Goal: Contribute content: Add original content to the website for others to see

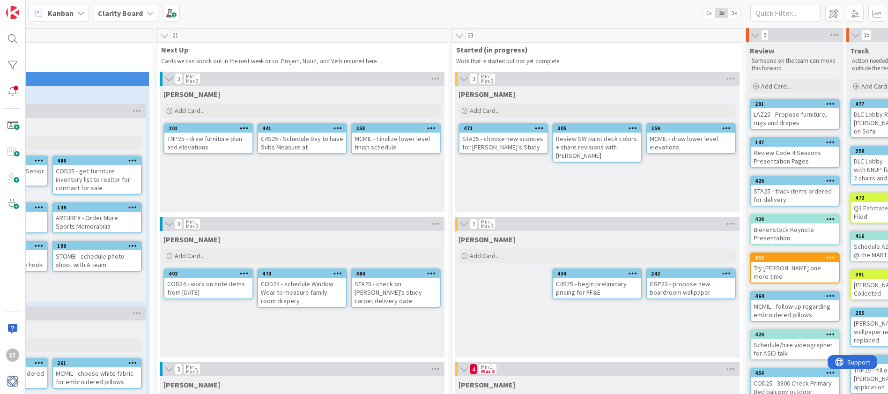
scroll to position [0, 361]
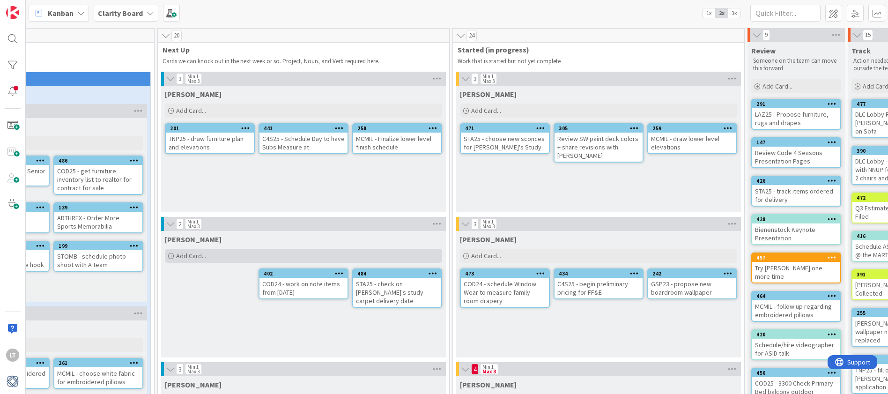
click at [189, 258] on span "Add Card..." at bounding box center [191, 255] width 30 height 8
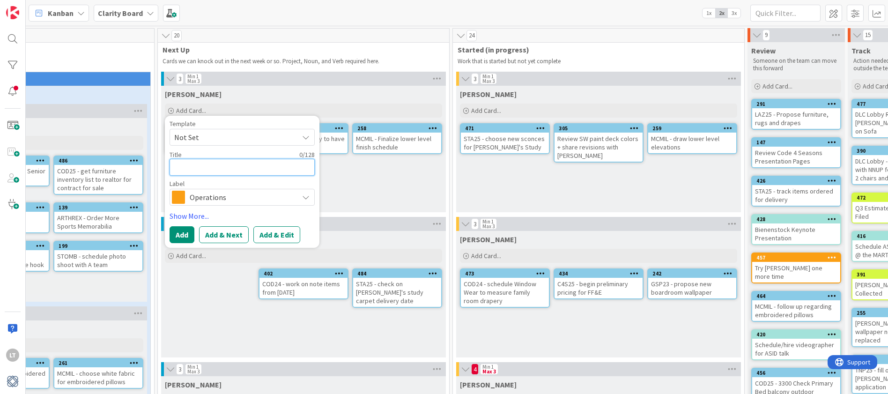
type textarea "C"
type textarea "x"
type textarea "CO"
type textarea "x"
type textarea "COD"
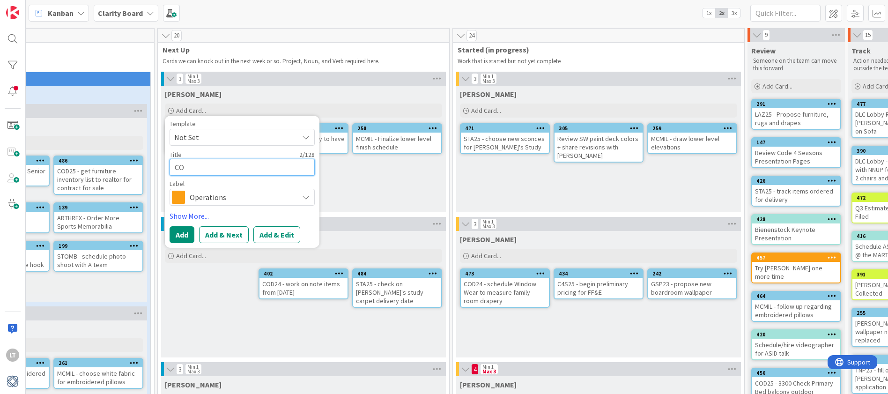
type textarea "x"
type textarea "COD2"
type textarea "x"
type textarea "COD24"
type textarea "x"
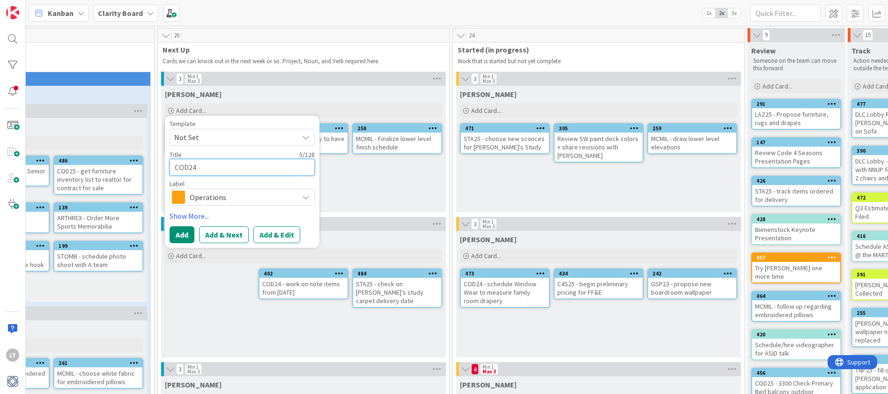
type textarea "COD24"
type textarea "x"
type textarea "COD24 -"
type textarea "x"
type textarea "COD24 -"
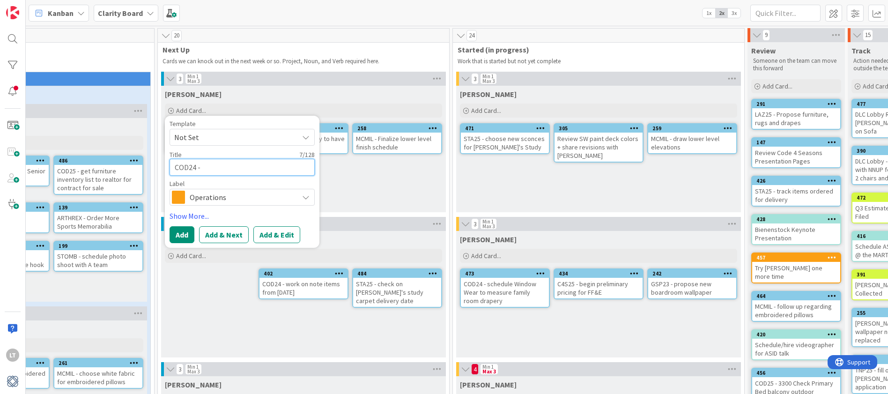
type textarea "x"
type textarea "COD24 - m"
type textarea "x"
type textarea "COD24 - me"
type textarea "x"
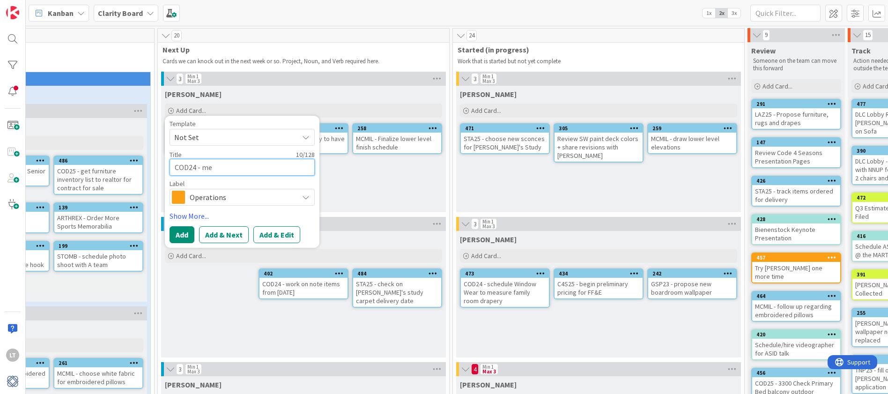
type textarea "COD24 - mee"
type textarea "x"
type textarea "COD24 - meet"
type textarea "x"
type textarea "COD24 - meet"
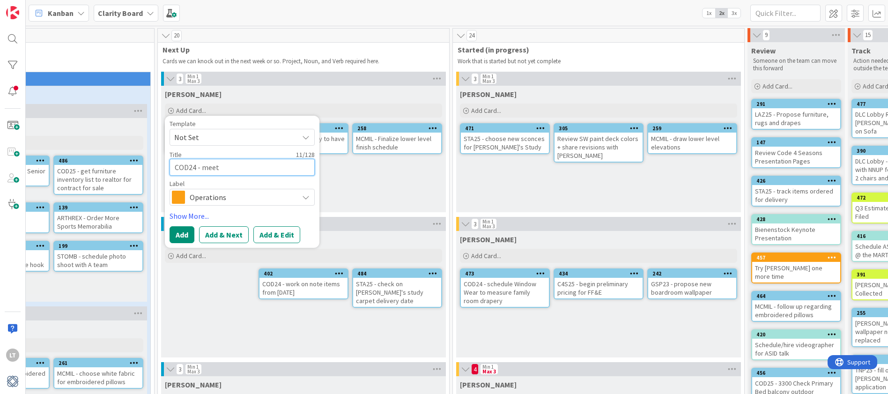
type textarea "x"
type textarea "COD24 - meet w"
type textarea "x"
type textarea "COD24 - meet wo"
type textarea "x"
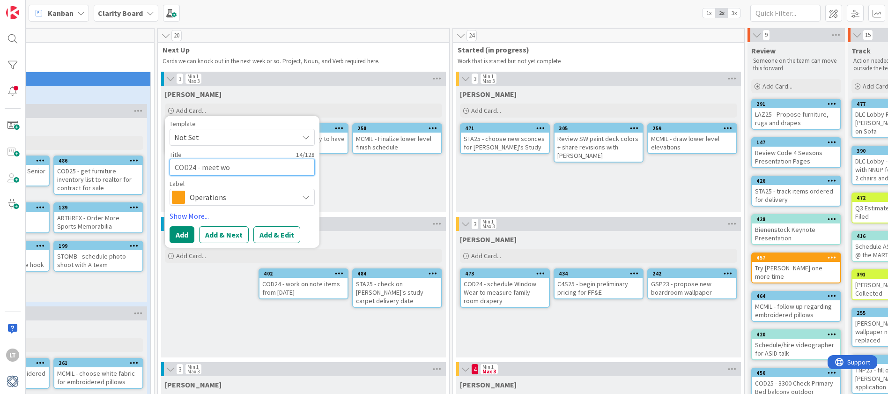
type textarea "COD24 - meet won"
type textarea "x"
type textarea "COD24 - meet wond"
type textarea "x"
type textarea "COD24 - meet wondo"
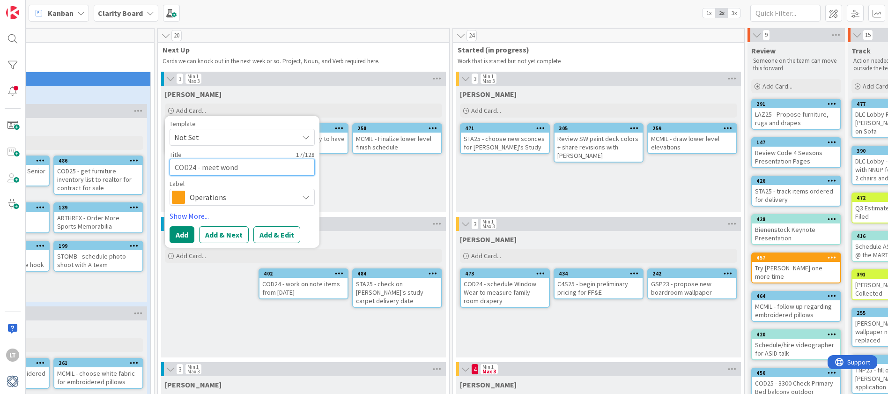
type textarea "x"
type textarea "COD24 - meet wond"
type textarea "x"
type textarea "COD24 - meet won"
type textarea "x"
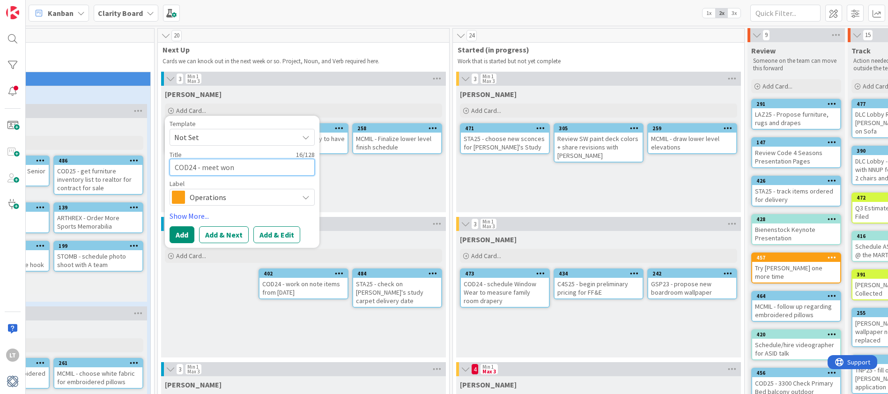
type textarea "COD24 - meet wo"
type textarea "x"
type textarea "COD24 - meet w"
type textarea "x"
type textarea "COD24 - meet [PERSON_NAME]"
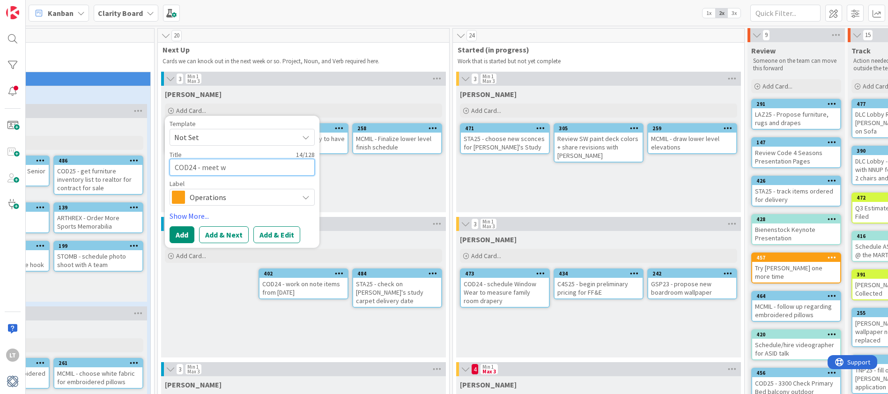
type textarea "x"
type textarea "COD24 - meet win"
type textarea "x"
type textarea "COD24 - meet wind"
type textarea "x"
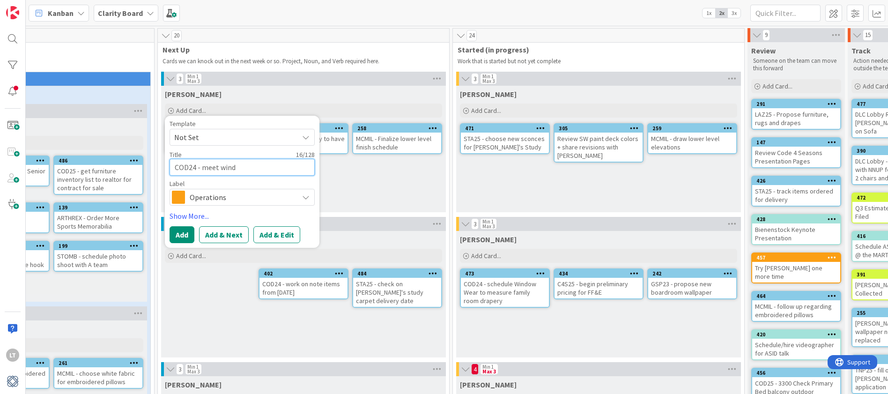
type textarea "COD24 - meet windo"
type textarea "x"
type textarea "COD24 - meet window"
type textarea "x"
type textarea "COD24 - meet window"
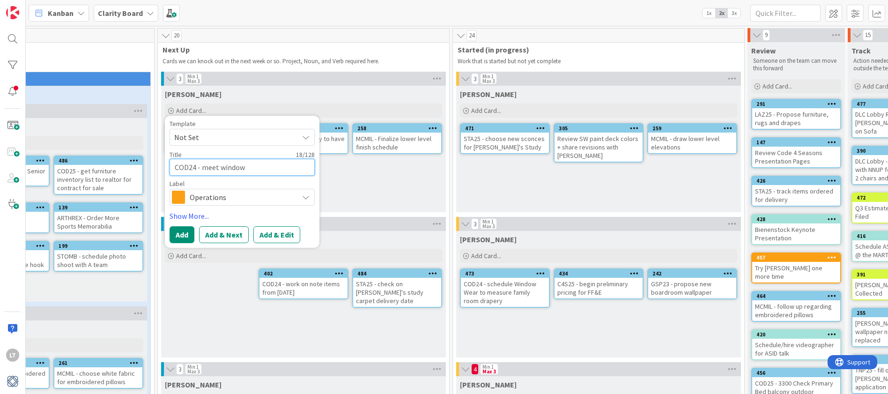
type textarea "x"
type textarea "COD24 - meet window w"
type textarea "x"
type textarea "COD24 - meet window we"
type textarea "x"
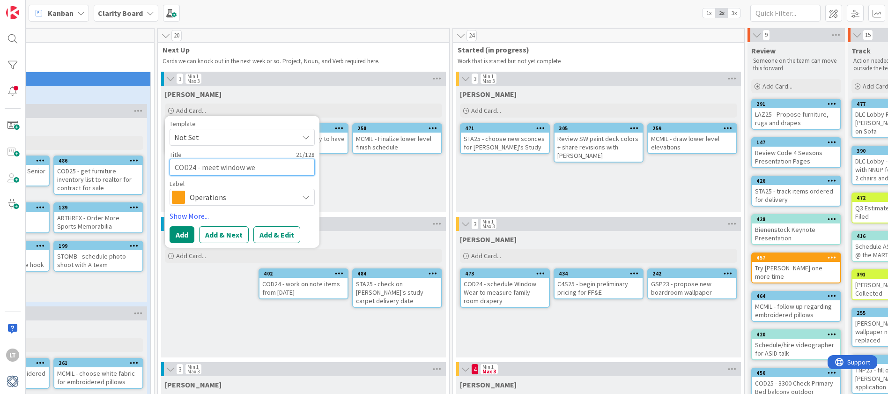
type textarea "COD24 - meet window wea"
type textarea "x"
type textarea "COD24 - meet window wear"
type textarea "x"
type textarea "COD24 - meet window wear"
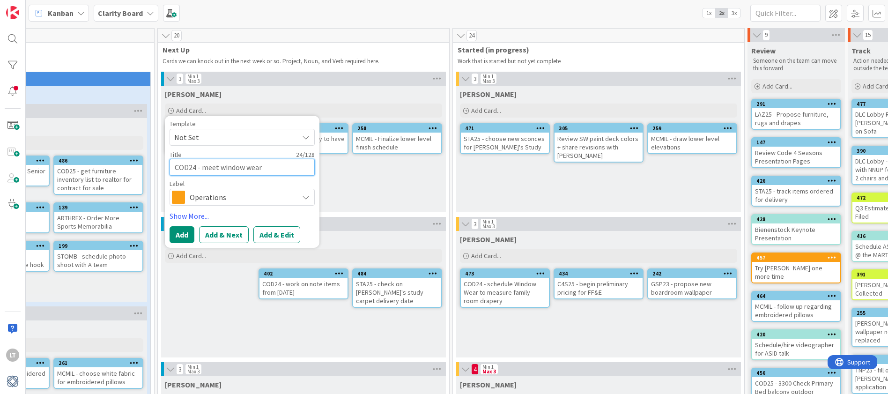
type textarea "x"
type textarea "COD24 - meet window wear f"
type textarea "x"
type textarea "COD24 - meet window wear fo"
type textarea "x"
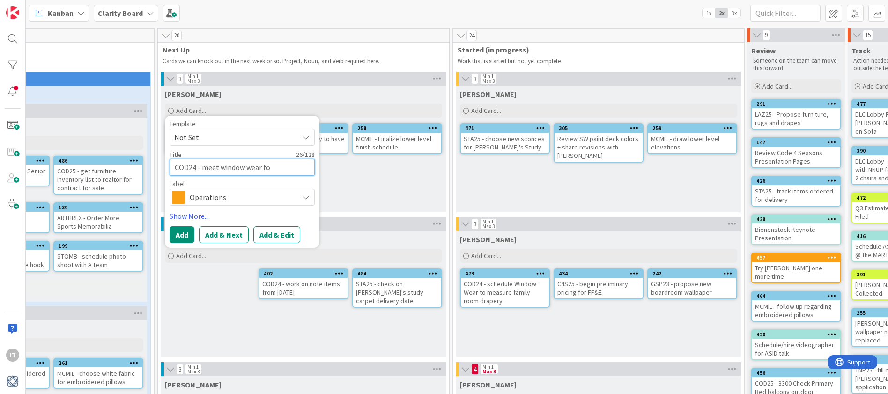
type textarea "COD24 - meet window wear for"
type textarea "x"
type textarea "COD24 - meet window wear for"
type textarea "x"
type textarea "COD24 - meet window wear for m"
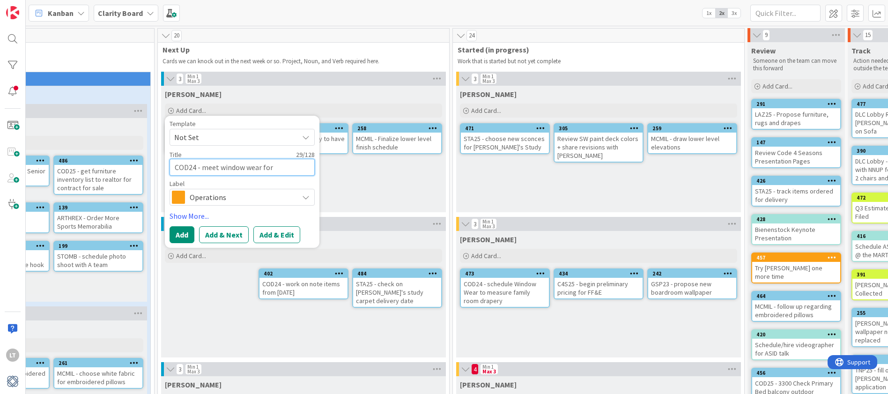
type textarea "x"
type textarea "COD24 - meet window wear for me"
type textarea "x"
type textarea "COD24 - meet window wear for mea"
type textarea "x"
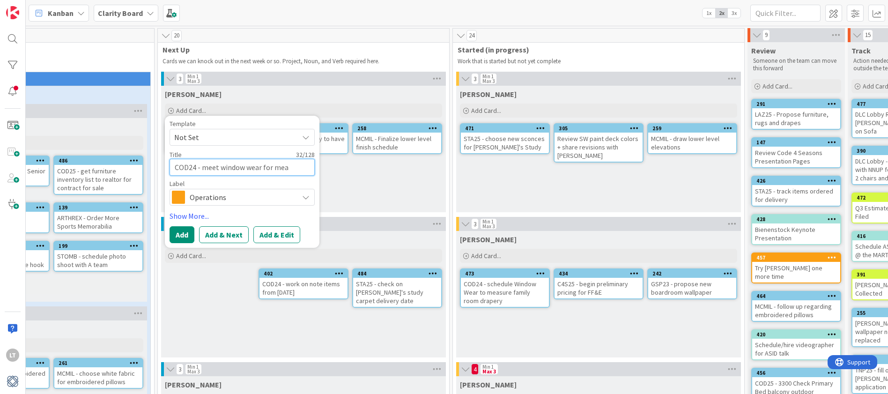
type textarea "COD24 - meet window wear for meat"
type textarea "x"
type textarea "COD24 - meet window wear for mea"
type textarea "x"
type textarea "COD24 - meet window wear for meas"
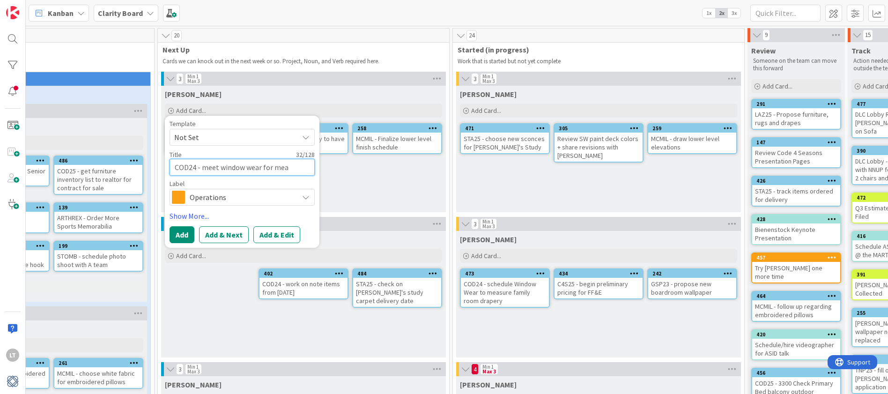
type textarea "x"
type textarea "COD24 - meet window wear for measu"
type textarea "x"
type textarea "COD24 - meet window wear for measur"
type textarea "x"
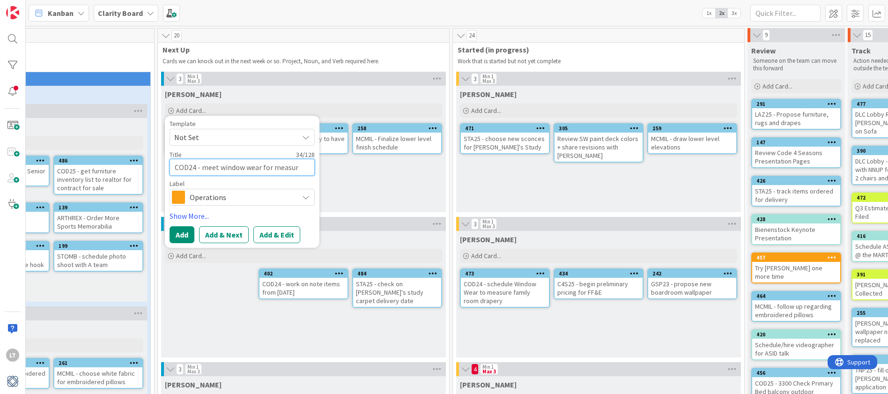
type textarea "COD24 - meet window wear for measure"
type textarea "x"
type textarea "COD24 - meet window wear for measure"
type textarea "x"
type textarea "COD24 - meet window wear for measure 0"
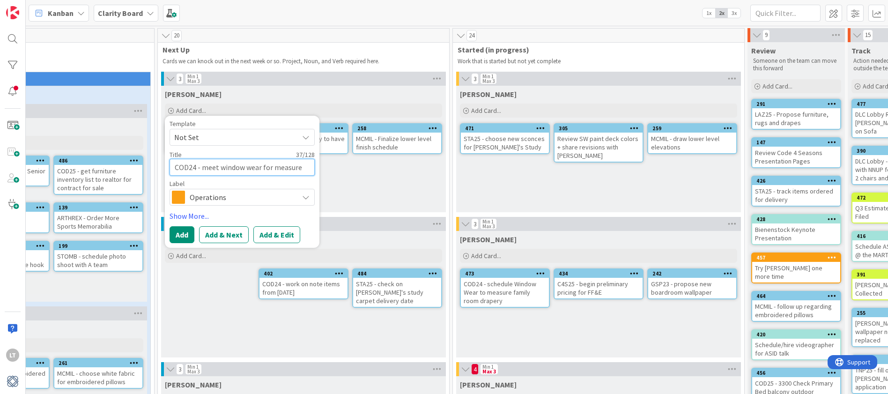
type textarea "x"
type textarea "COD24 - meet window wear for measure 09"
type textarea "x"
type textarea "COD24 - meet window wear for measure 09/"
type textarea "x"
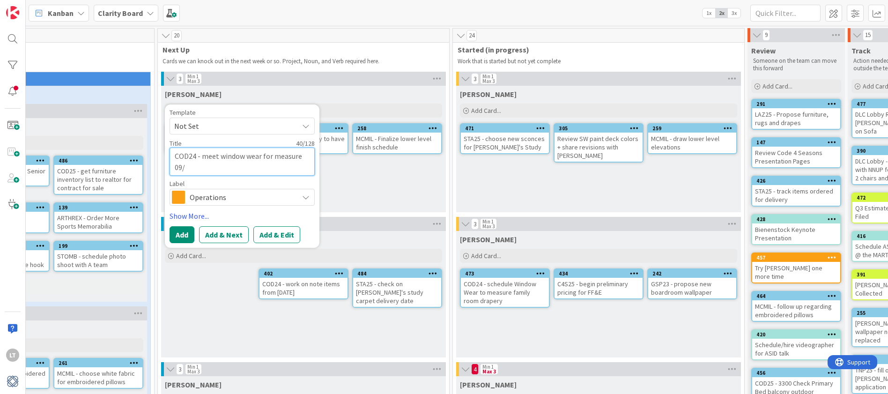
type textarea "COD24 - meet window wear for measure 09/1"
type textarea "x"
type textarea "COD24 - meet window wear for measure 09/17"
type textarea "x"
type textarea "COD24 - meet window wear for measure 09/17/"
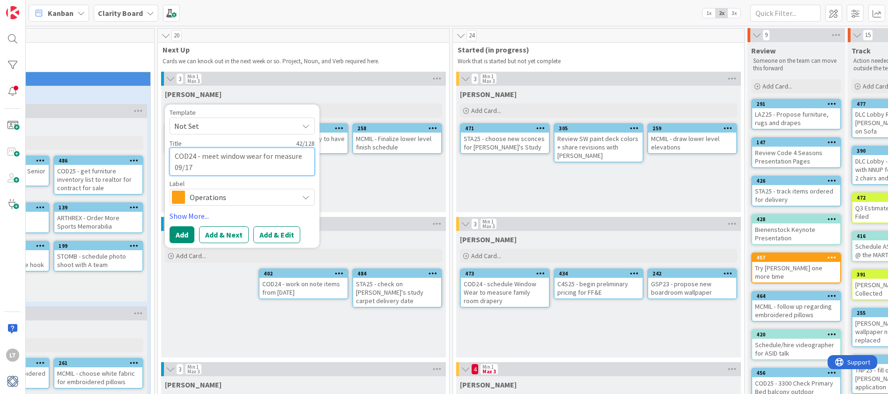
type textarea "x"
type textarea "COD24 - meet window wear for measure 09/17/2"
type textarea "x"
type textarea "COD24 - meet window wear for measure [DATE]"
type textarea "x"
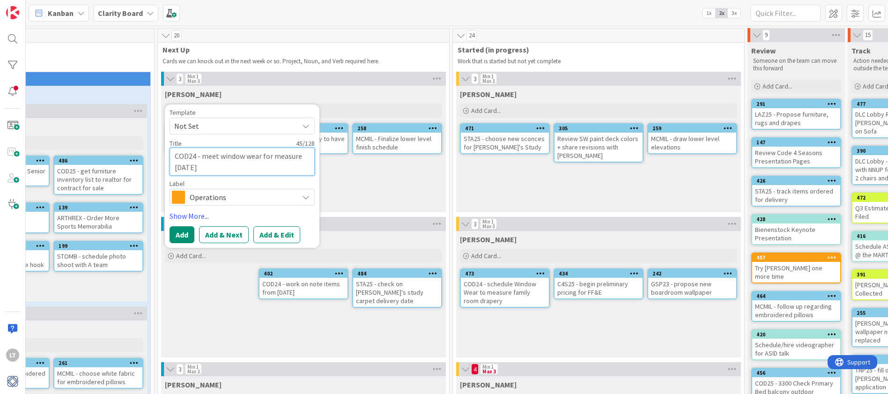
type textarea "COD24 - meet window wear for measure [DATE]"
type textarea "x"
type textarea "COD24 - meet window wear for measure [DATE] 9"
type textarea "x"
type textarea "COD24 - meet window wear for measure [DATE] 9:"
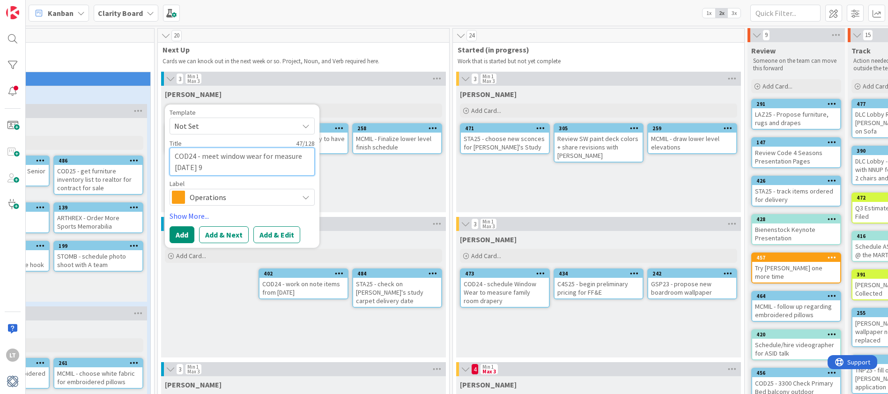
type textarea "x"
type textarea "COD24 - meet window wear for measure [DATE] 9:3"
type textarea "x"
type textarea "COD24 - meet window wear for measure [DATE] 9:30"
type textarea "x"
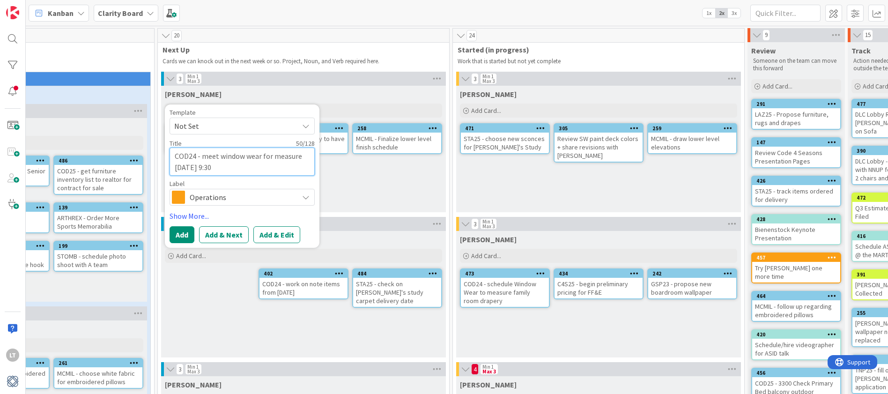
type textarea "COD24 - meet window wear for measure [DATE] 9:30"
type textarea "x"
type textarea "COD24 - meet window wear for measure [DATE] 9:30 a"
type textarea "x"
type textarea "COD24 - meet window wear for measure [DATE] 9:30 am"
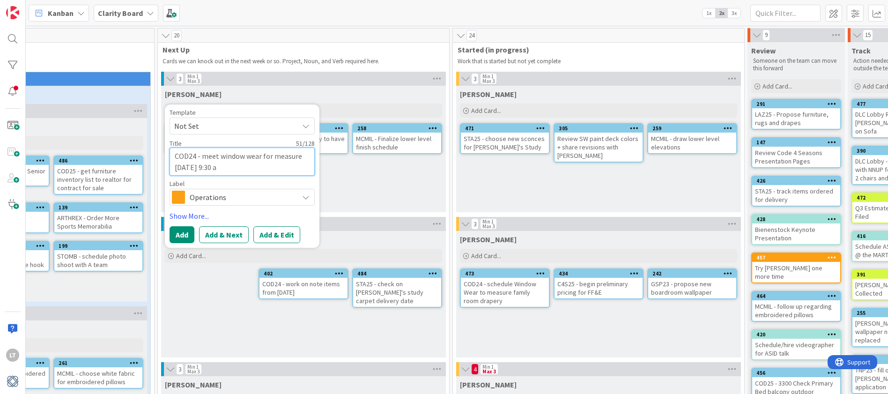
type textarea "x"
type textarea "COD24 - meet window wear for measure [DATE] 9:30 am"
click at [307, 195] on icon at bounding box center [305, 196] width 7 height 7
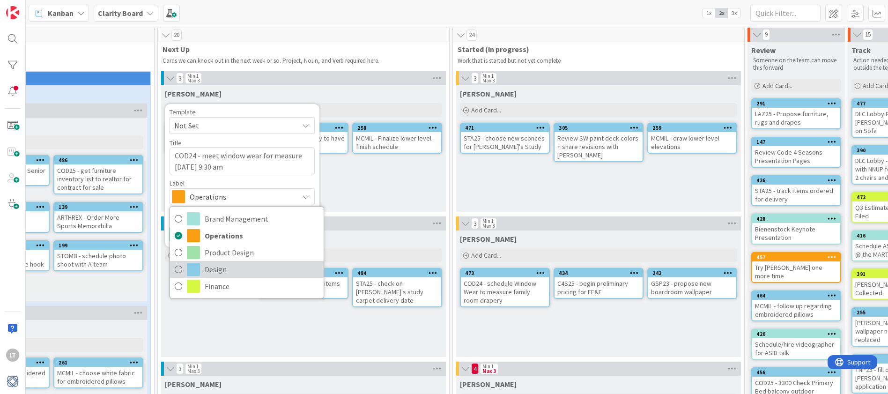
click at [214, 266] on span "Design" at bounding box center [262, 269] width 114 height 14
type textarea "x"
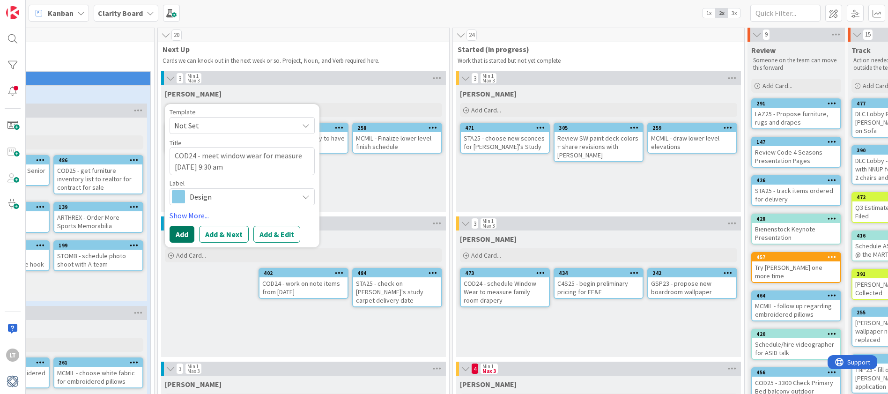
click at [182, 235] on button "Add" at bounding box center [182, 234] width 25 height 17
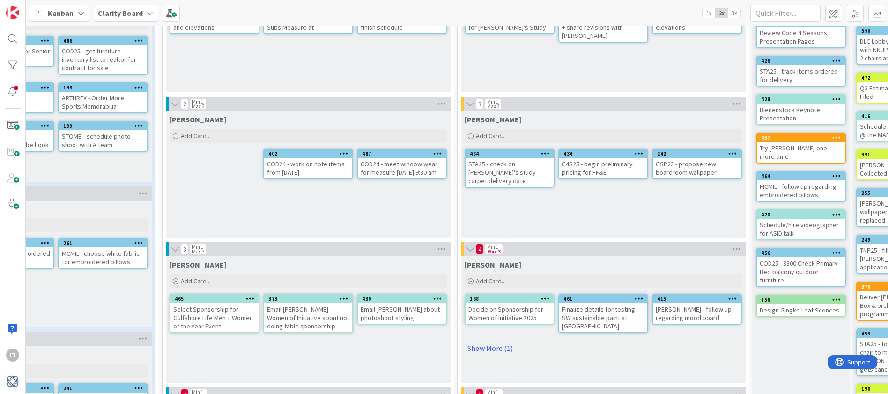
scroll to position [126, 357]
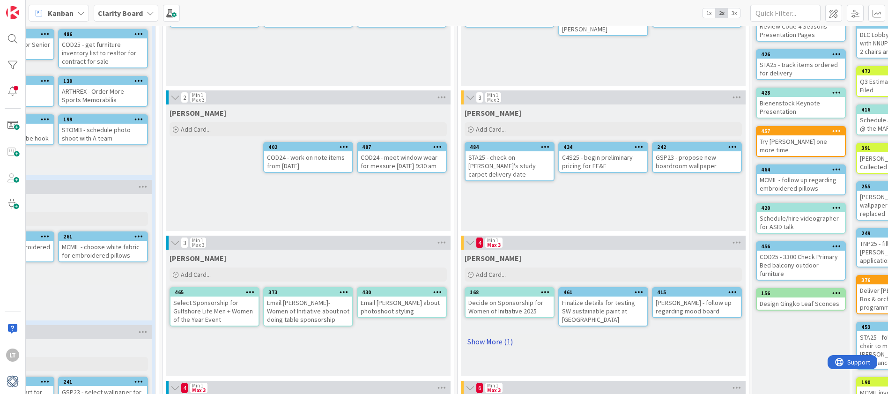
click at [478, 341] on link "Show More (1)" at bounding box center [602, 341] width 277 height 15
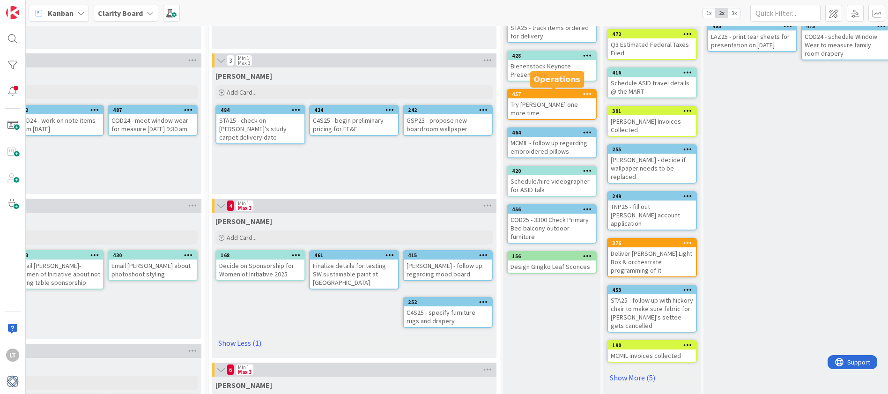
scroll to position [163, 605]
click at [642, 370] on link "Show More (5)" at bounding box center [653, 377] width 90 height 15
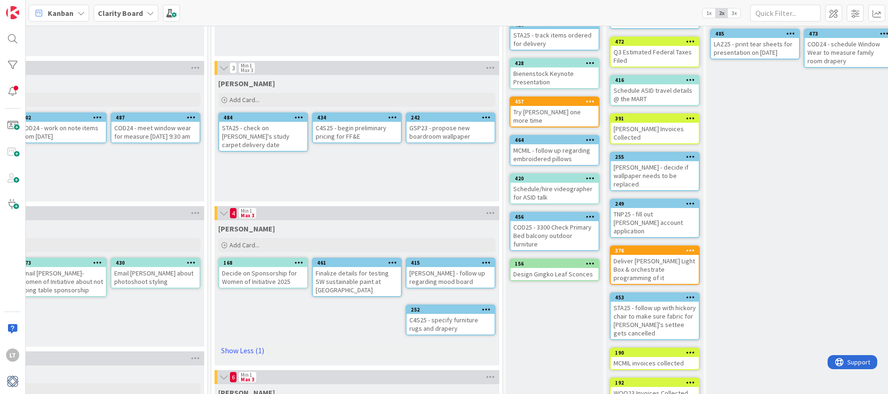
scroll to position [157, 603]
